Goal: Information Seeking & Learning: Find specific fact

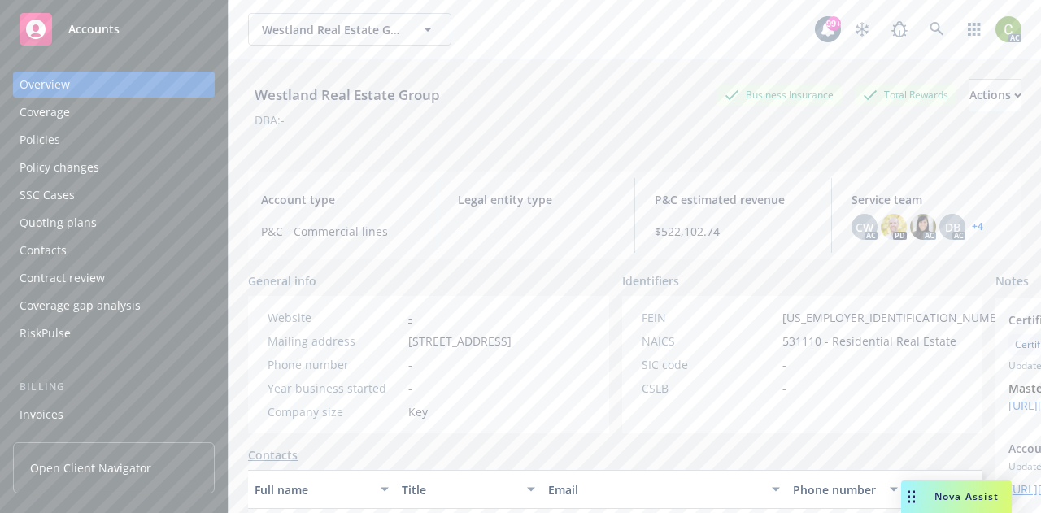
drag, startPoint x: 42, startPoint y: 140, endPoint x: 271, endPoint y: 172, distance: 230.7
click at [42, 140] on div "Policies" at bounding box center [40, 140] width 41 height 26
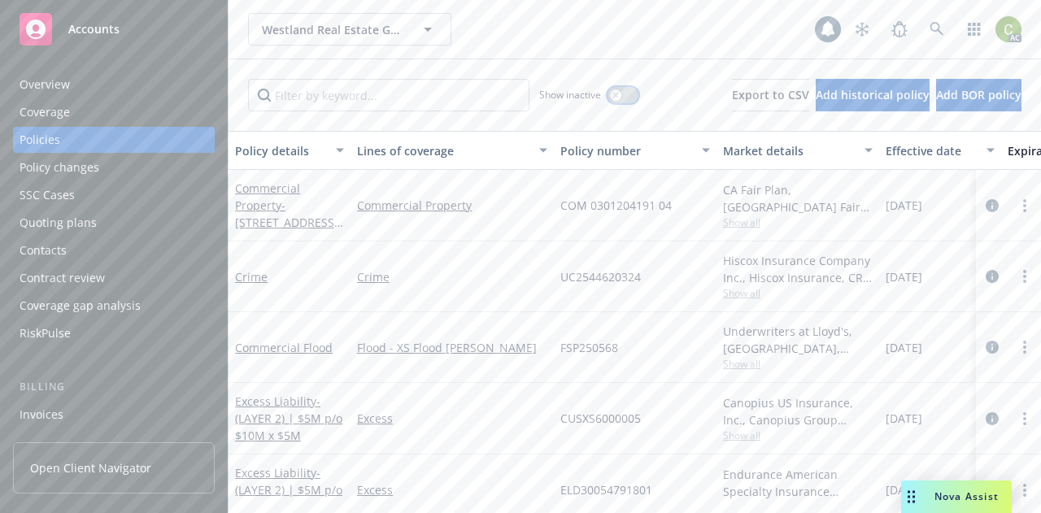
click at [607, 97] on button "button" at bounding box center [622, 95] width 31 height 16
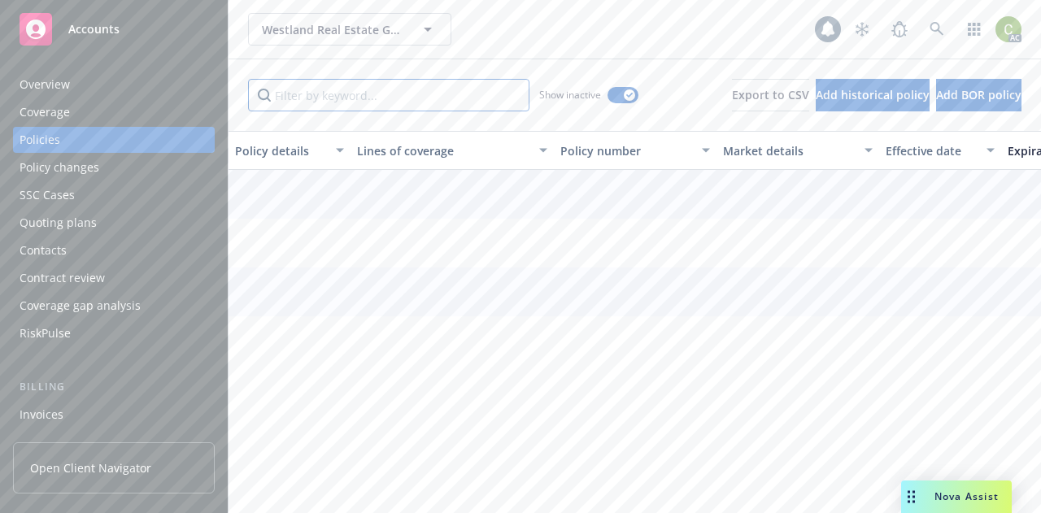
click at [435, 97] on input "Filter by keyword..." at bounding box center [388, 95] width 281 height 33
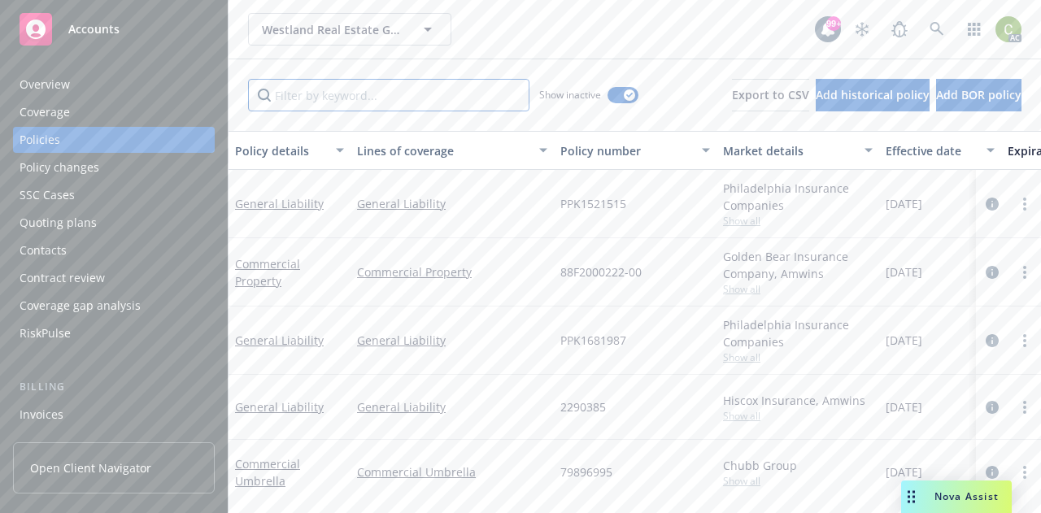
paste input "D39101415004"
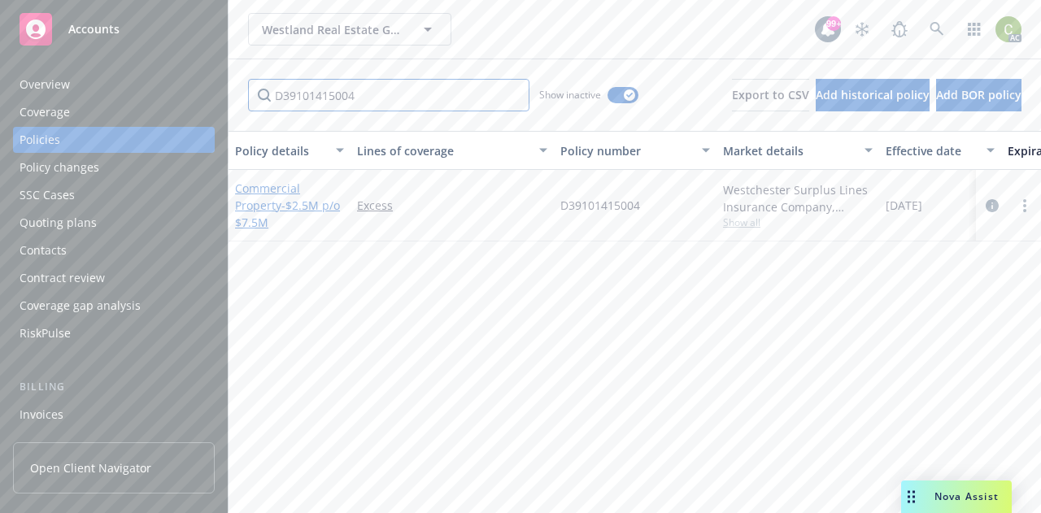
type input "D39101415004"
click at [273, 184] on link "Commercial Property - $2.5M p/o $7.5M" at bounding box center [287, 206] width 105 height 50
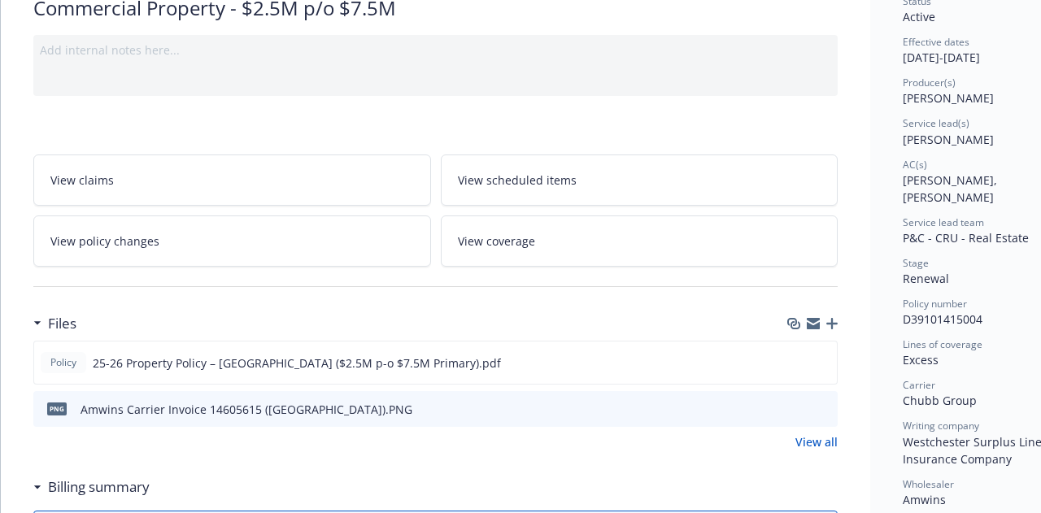
scroll to position [244, 0]
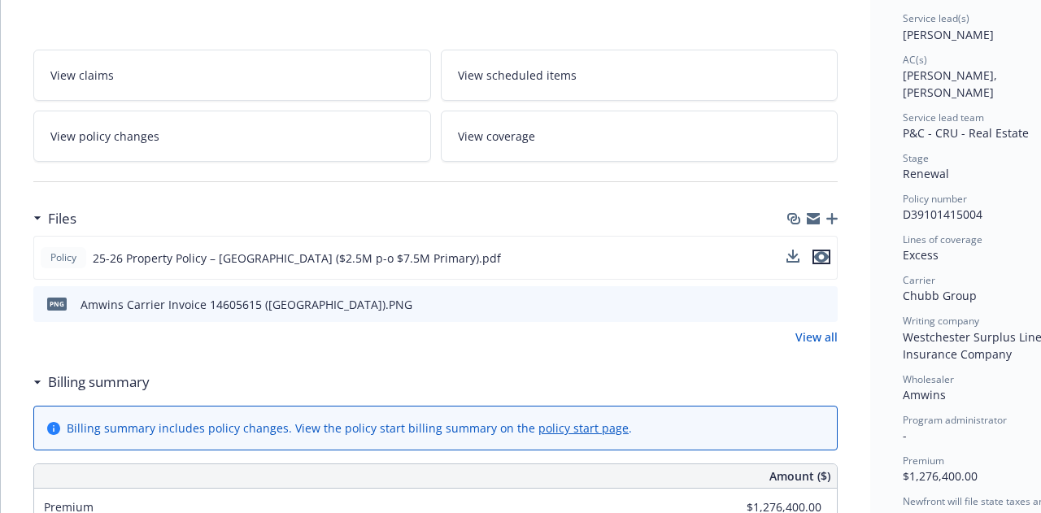
click at [824, 255] on icon "preview file" at bounding box center [821, 256] width 15 height 11
